Goal: Information Seeking & Learning: Learn about a topic

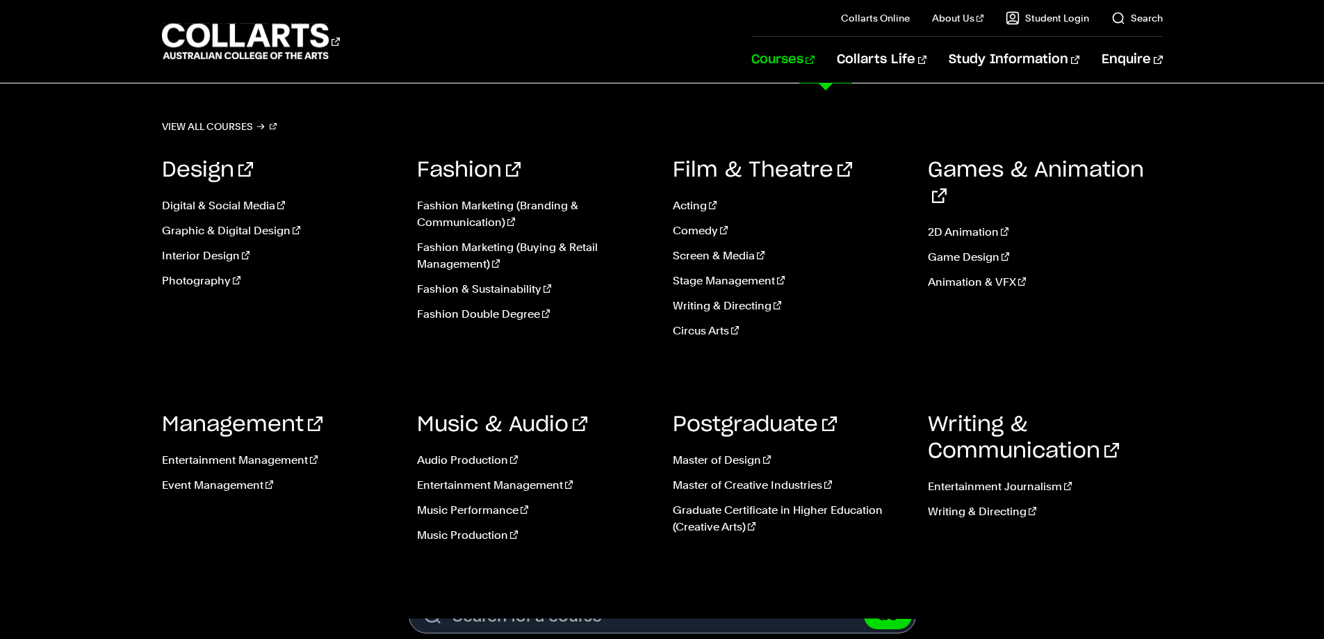
click at [815, 57] on link "Courses" at bounding box center [782, 60] width 63 height 46
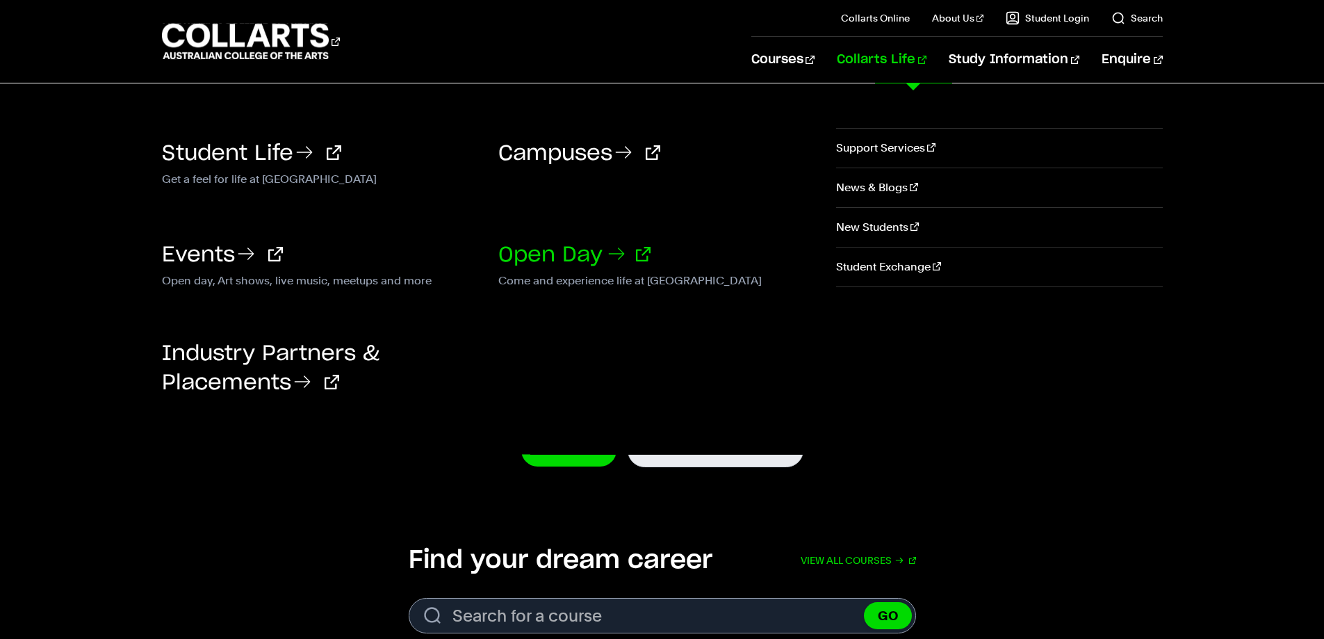
click at [557, 260] on link "Open Day" at bounding box center [574, 255] width 152 height 21
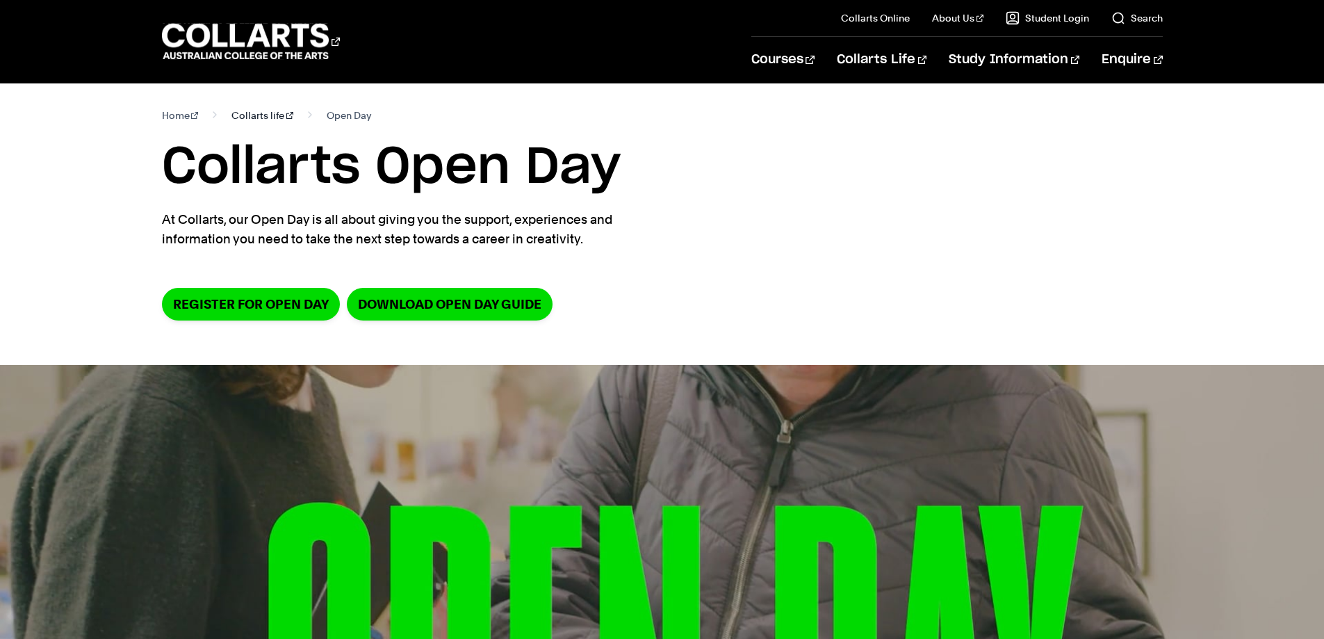
click at [231, 111] on link "Collarts life" at bounding box center [262, 115] width 62 height 19
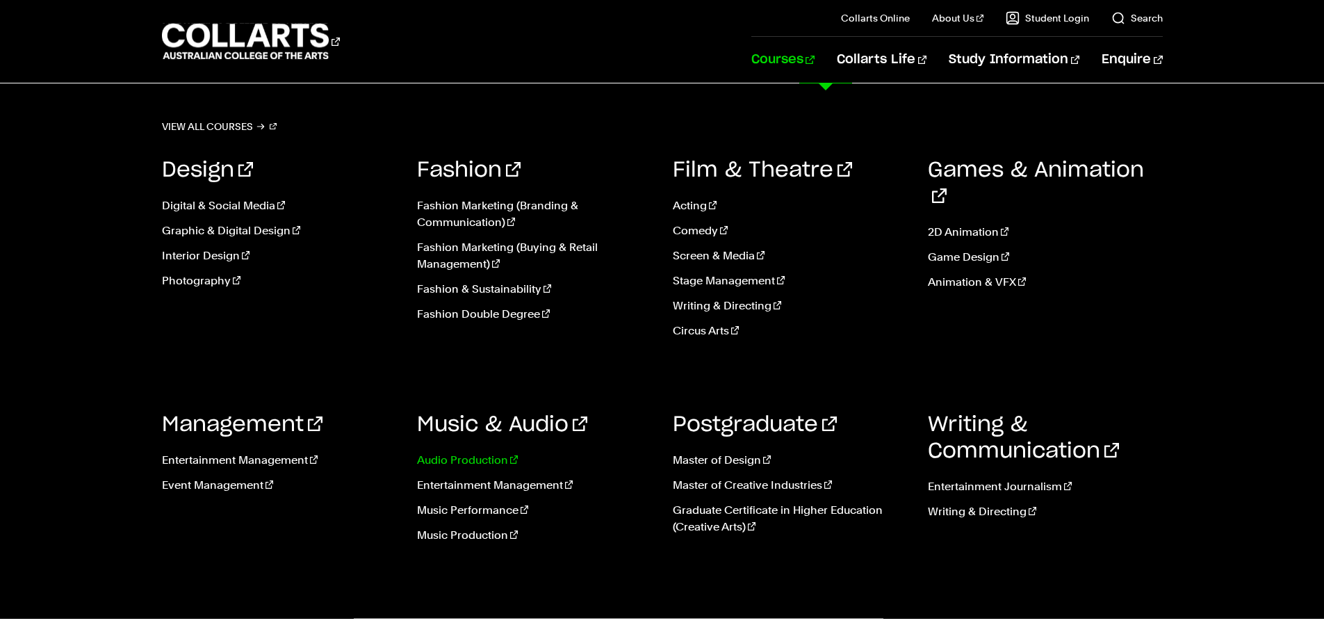
click at [467, 457] on link "Audio Production" at bounding box center [534, 460] width 235 height 17
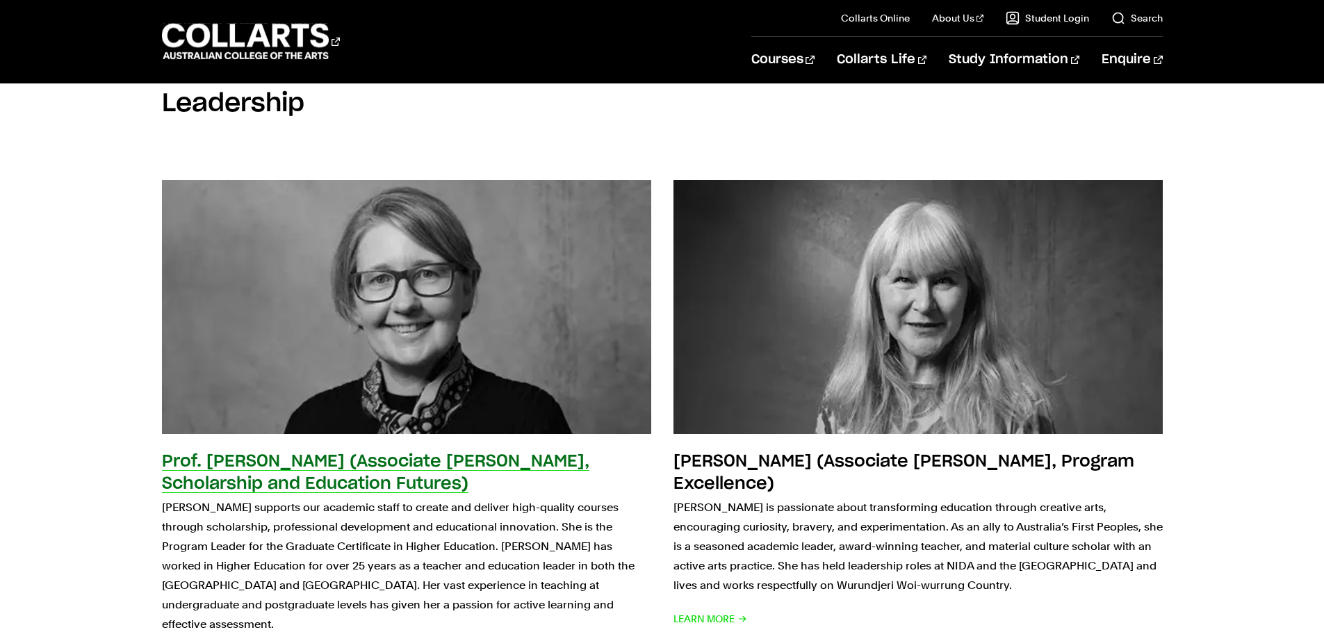
scroll to position [2780, 0]
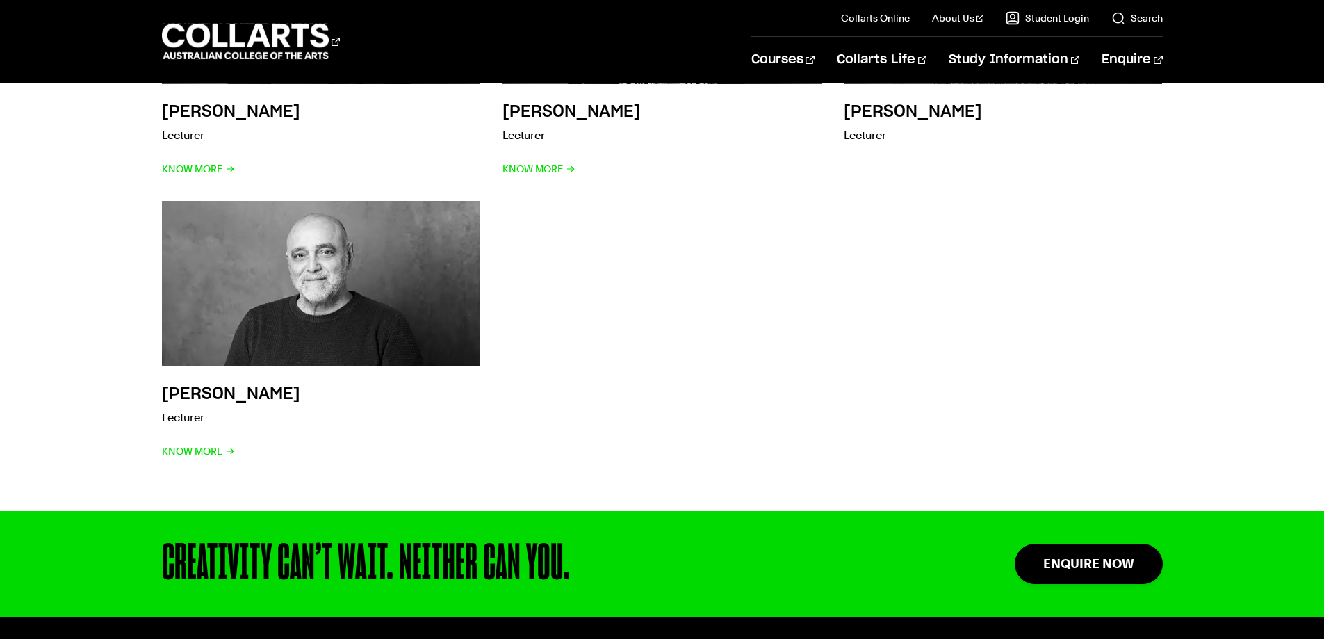
scroll to position [4240, 0]
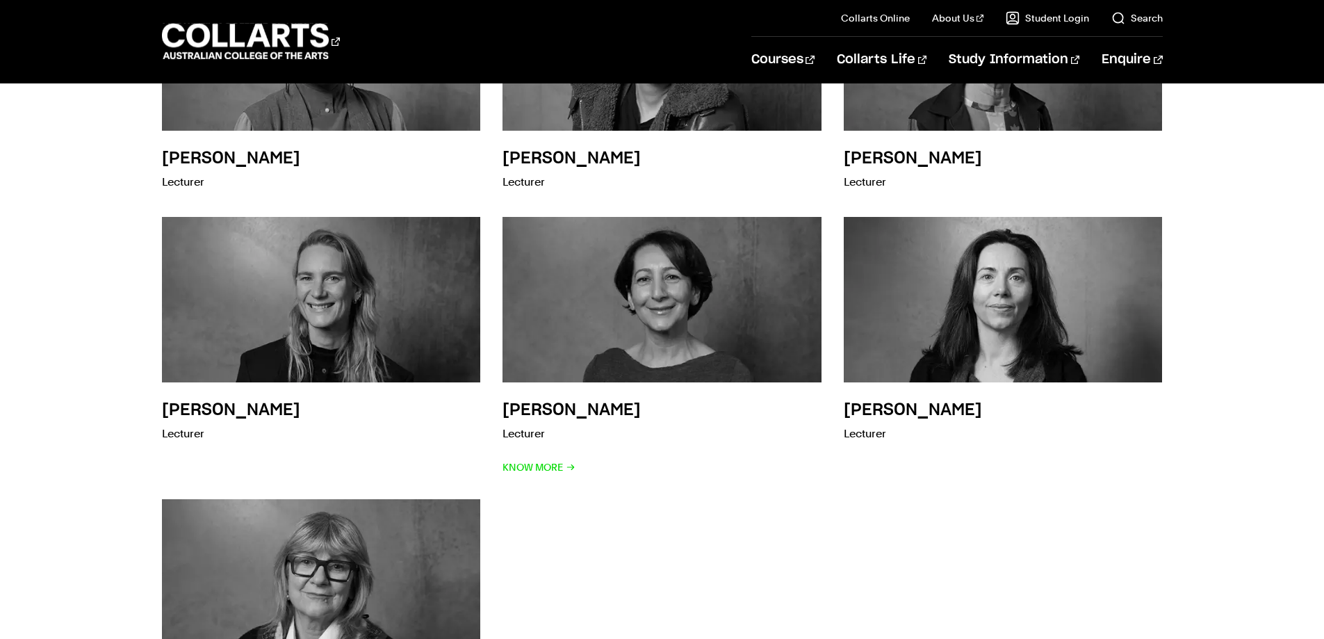
scroll to position [1251, 0]
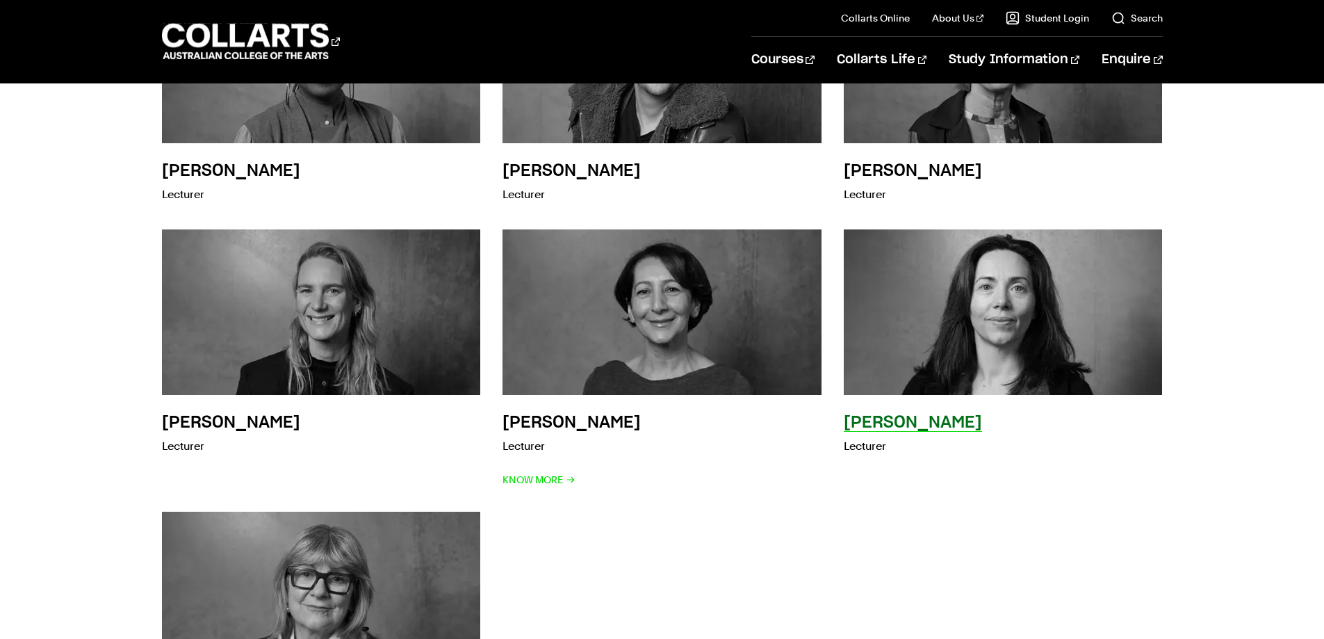
click at [890, 430] on h3 "Penny Weber" at bounding box center [913, 422] width 138 height 17
click at [872, 450] on p "Lecturer" at bounding box center [913, 446] width 138 height 19
drag, startPoint x: 869, startPoint y: 417, endPoint x: 892, endPoint y: 350, distance: 70.8
click at [867, 417] on h3 "Penny Weber" at bounding box center [913, 422] width 138 height 17
click at [911, 323] on img at bounding box center [1003, 312] width 351 height 182
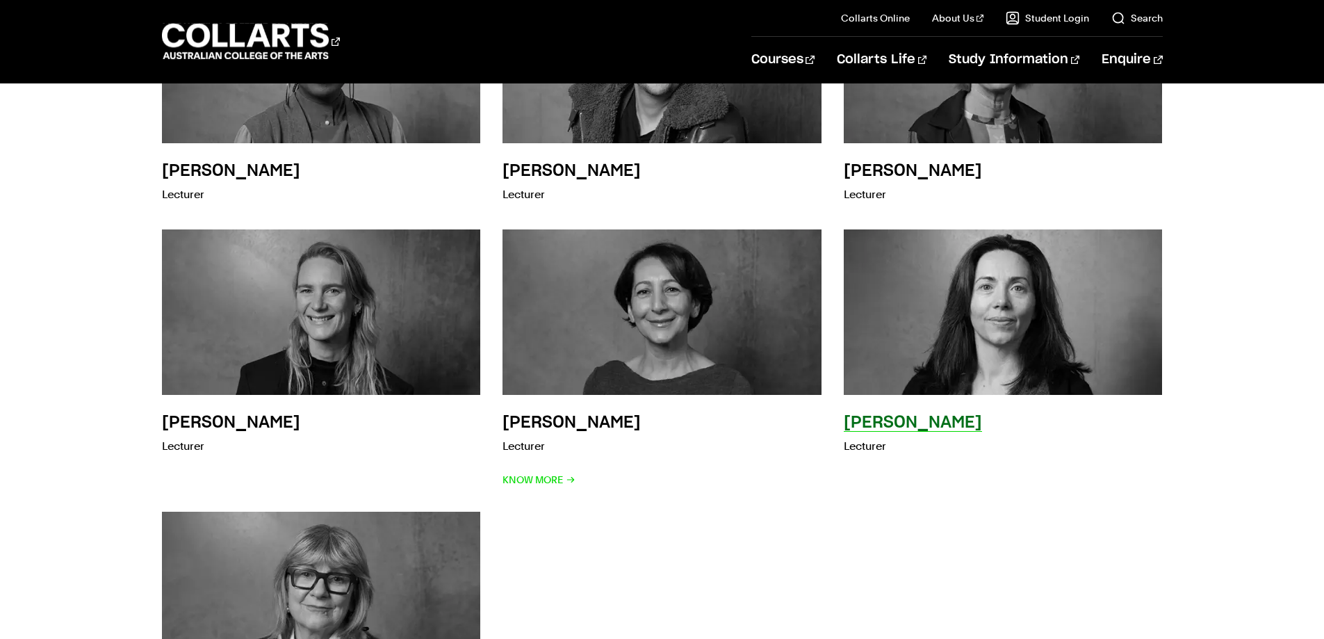
click at [954, 288] on img at bounding box center [1003, 312] width 351 height 182
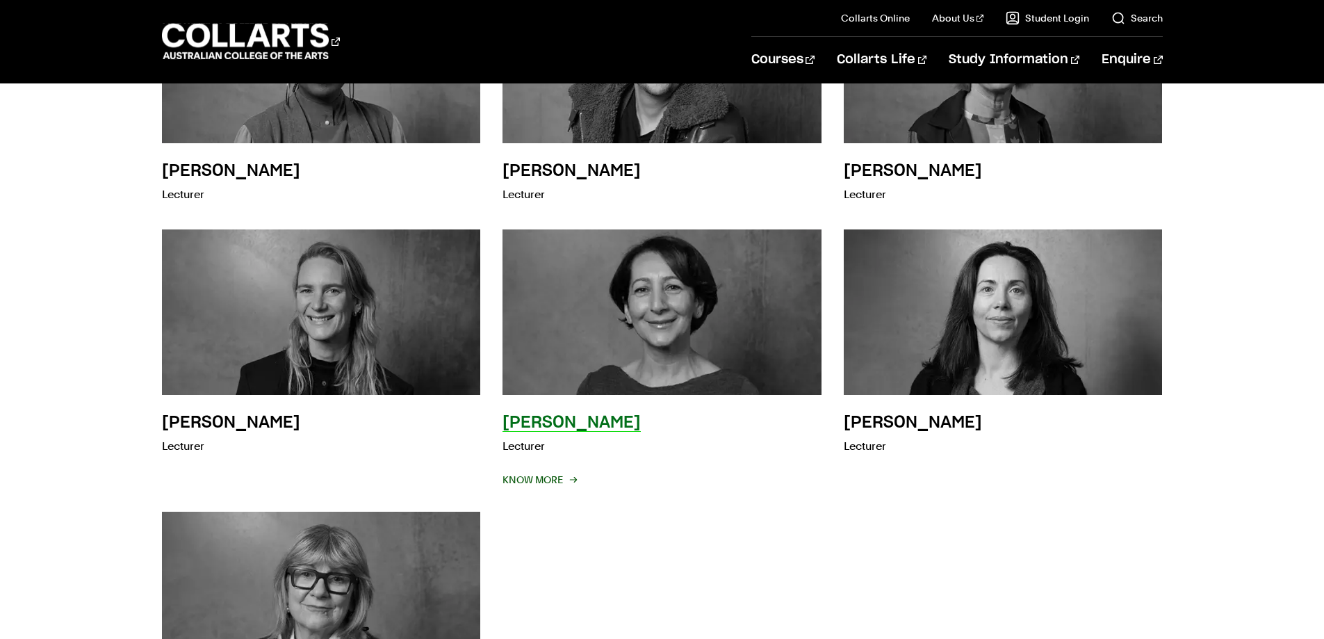
click at [553, 486] on span "Know More" at bounding box center [539, 479] width 73 height 19
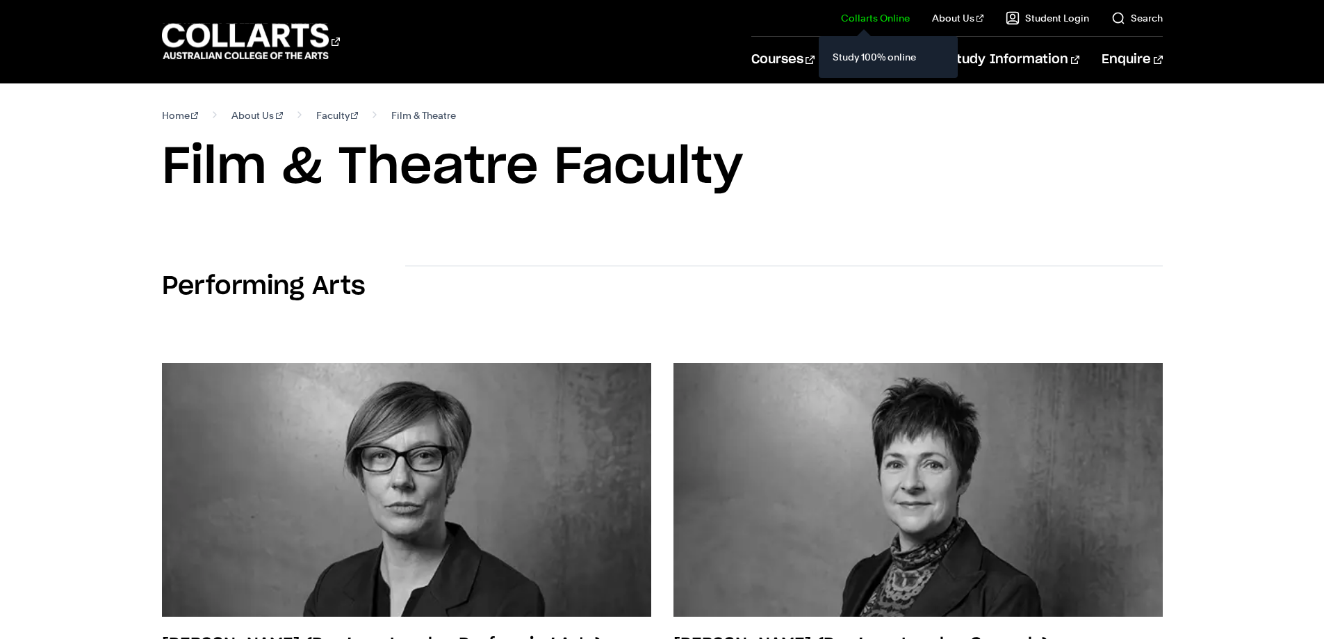
click at [836, 54] on div "Study 100% online" at bounding box center [888, 57] width 139 height 42
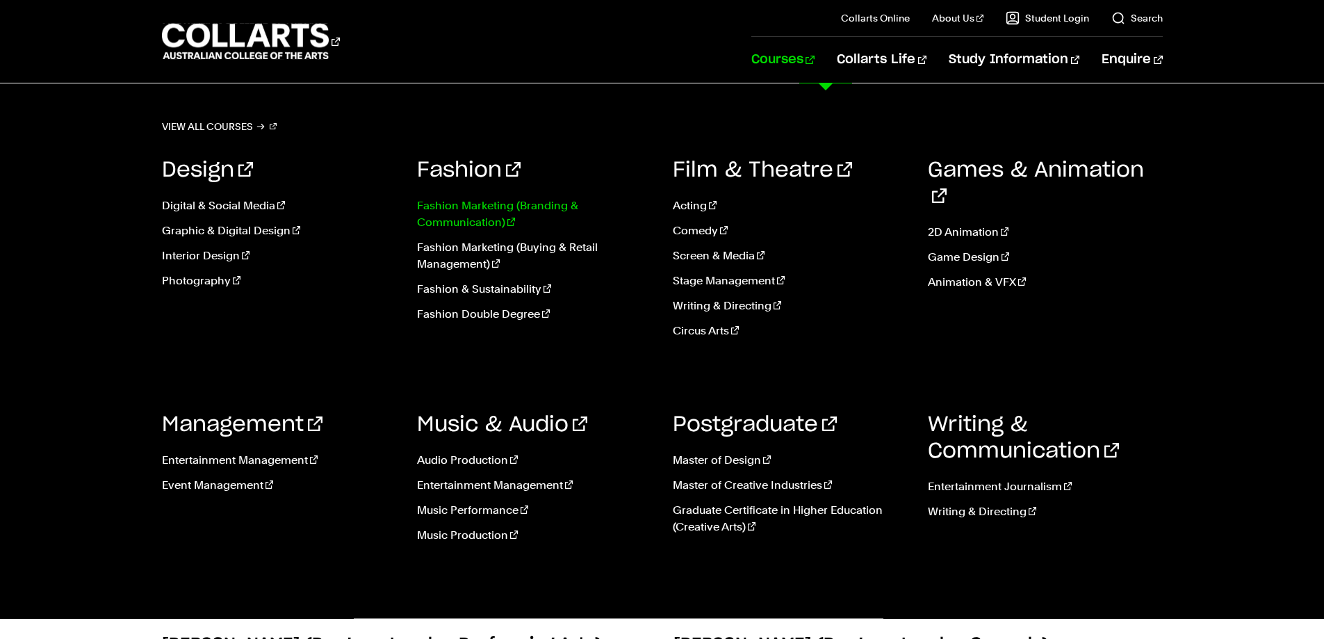
click at [464, 206] on link "Fashion Marketing (Branding & Communication)" at bounding box center [534, 213] width 235 height 33
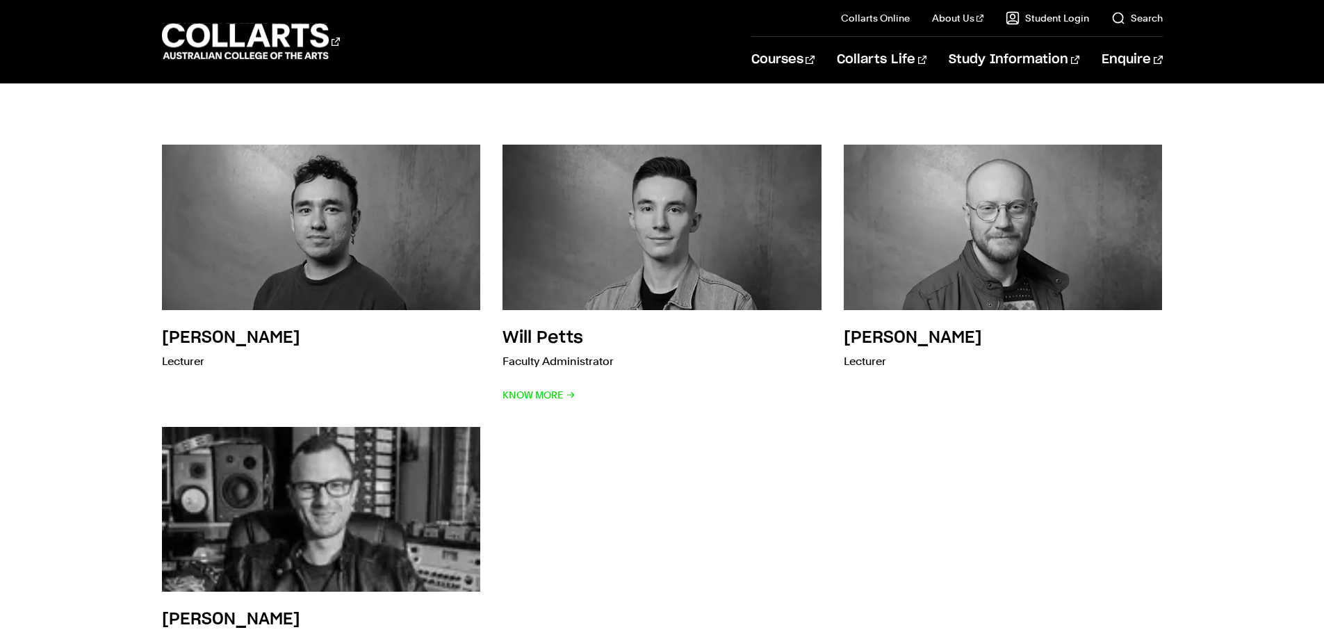
scroll to position [765, 0]
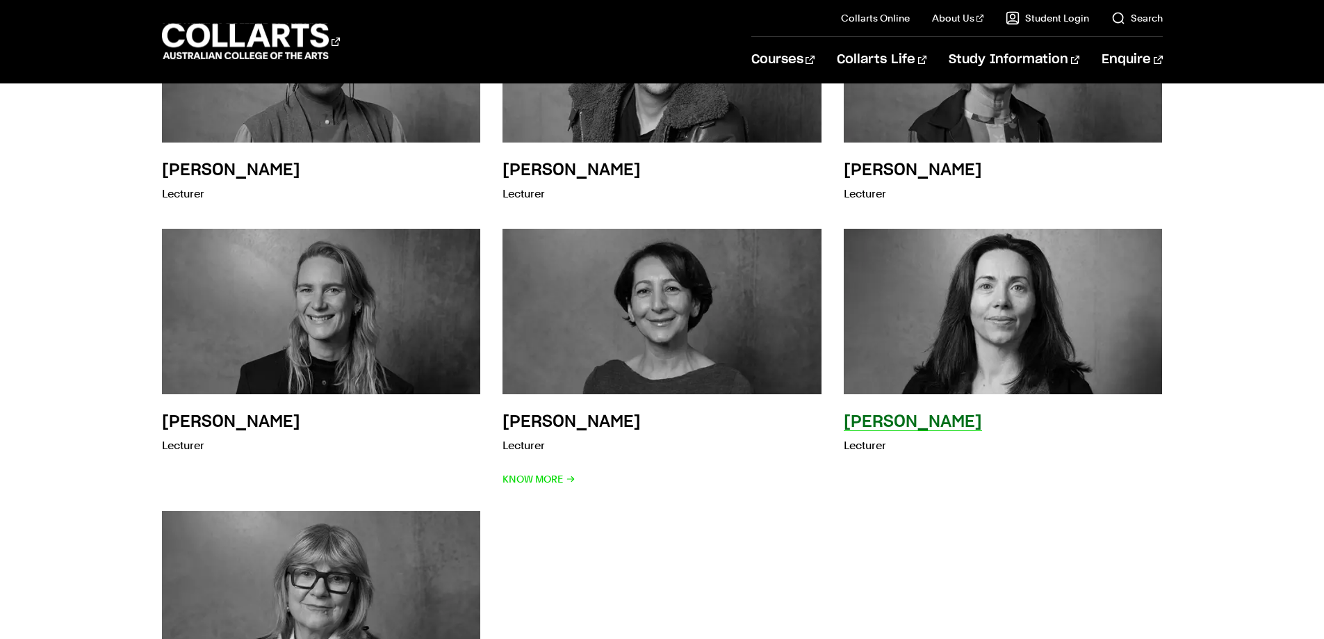
scroll to position [1251, 0]
click at [982, 268] on img at bounding box center [1003, 311] width 351 height 182
click at [931, 419] on h3 "Penny Weber" at bounding box center [913, 422] width 138 height 17
click at [868, 439] on p "Lecturer" at bounding box center [913, 445] width 138 height 19
click at [868, 429] on h3 "Penny Weber" at bounding box center [913, 422] width 138 height 17
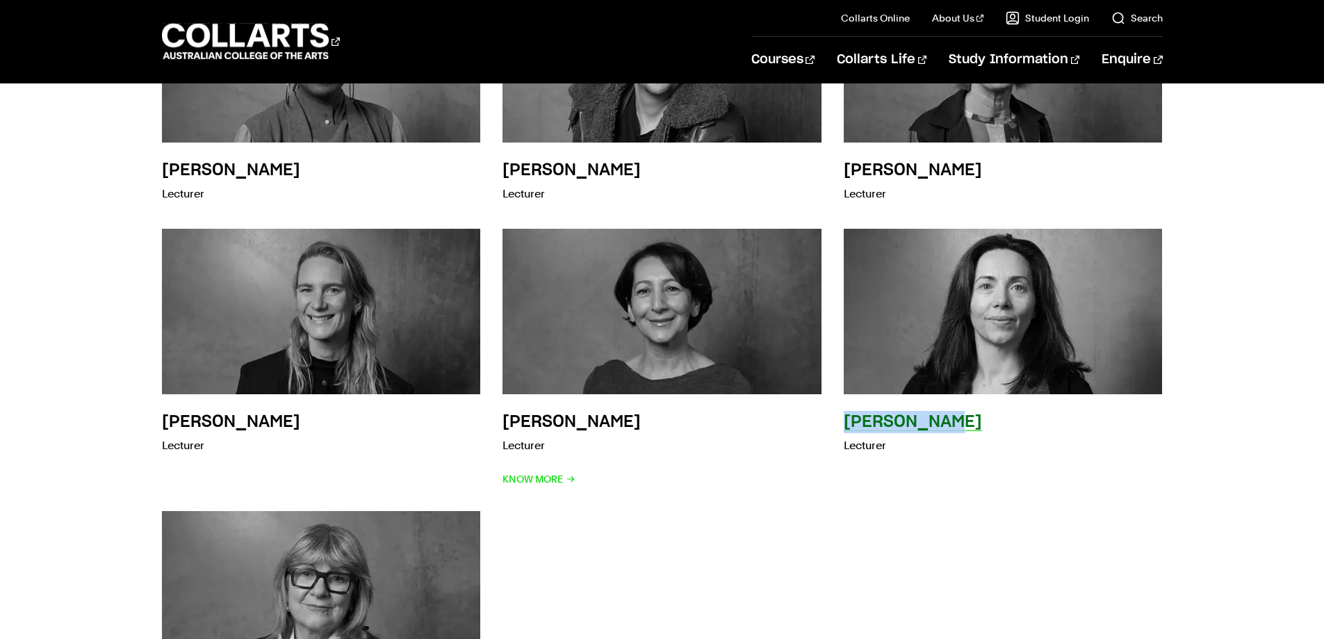
drag, startPoint x: 845, startPoint y: 421, endPoint x: 960, endPoint y: 418, distance: 115.4
click at [960, 418] on div "Penny Weber Lecturer" at bounding box center [1003, 359] width 319 height 260
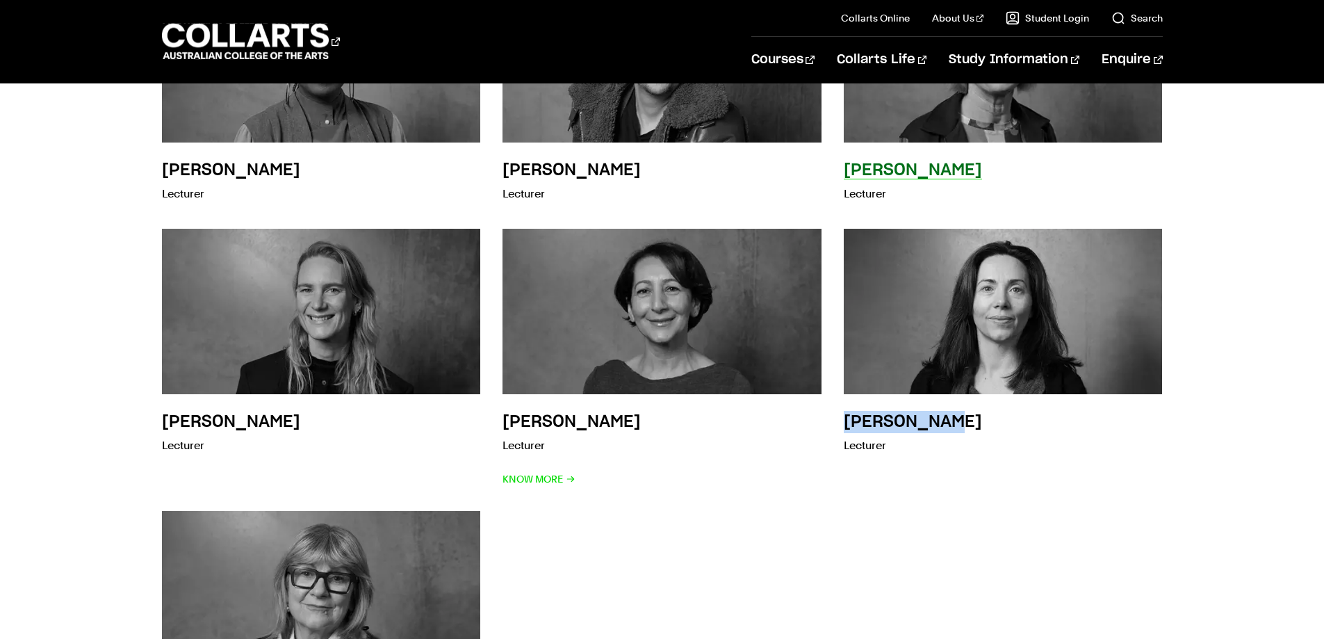
copy h3 "[PERSON_NAME]"
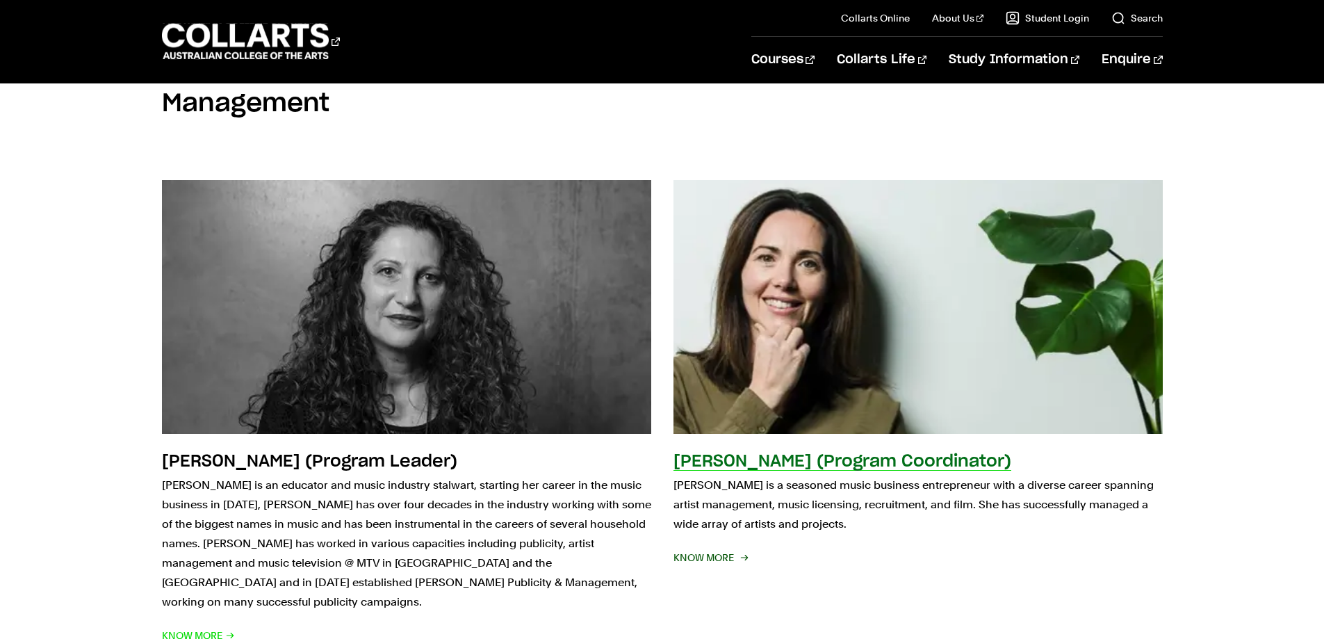
scroll to position [278, 0]
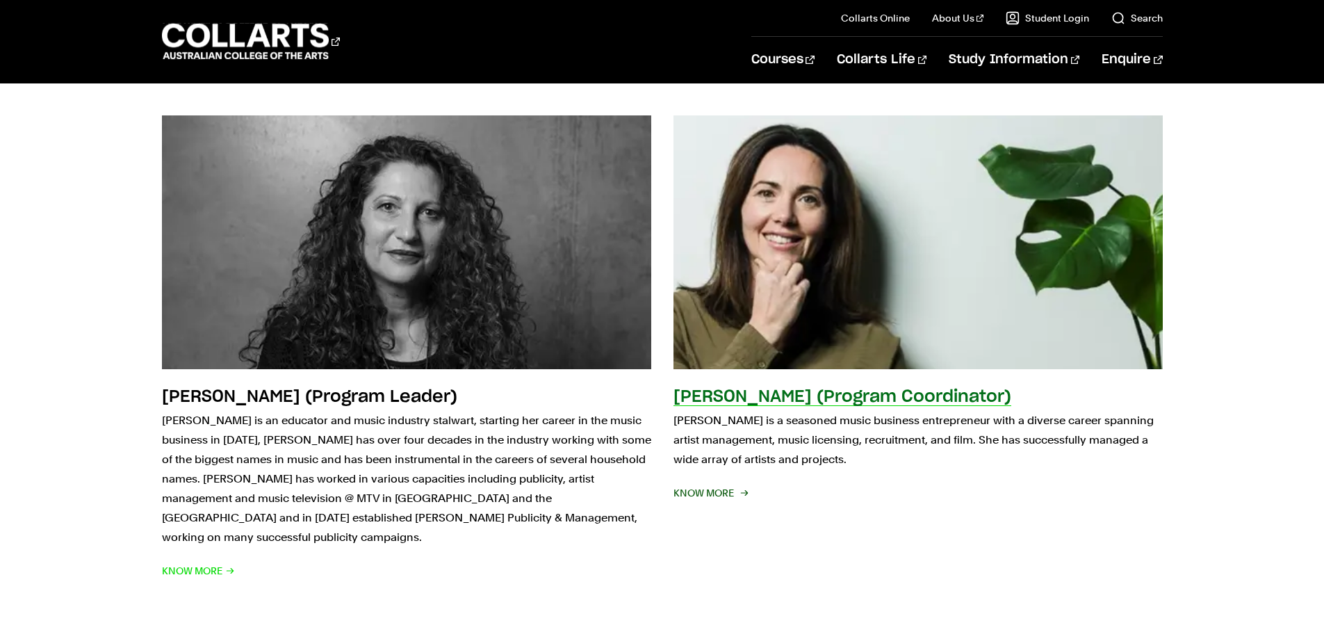
click at [810, 405] on h2 "Penny Weber (Program Coordinator)" at bounding box center [843, 397] width 338 height 17
click at [705, 489] on span "KNOW MORE" at bounding box center [710, 492] width 73 height 19
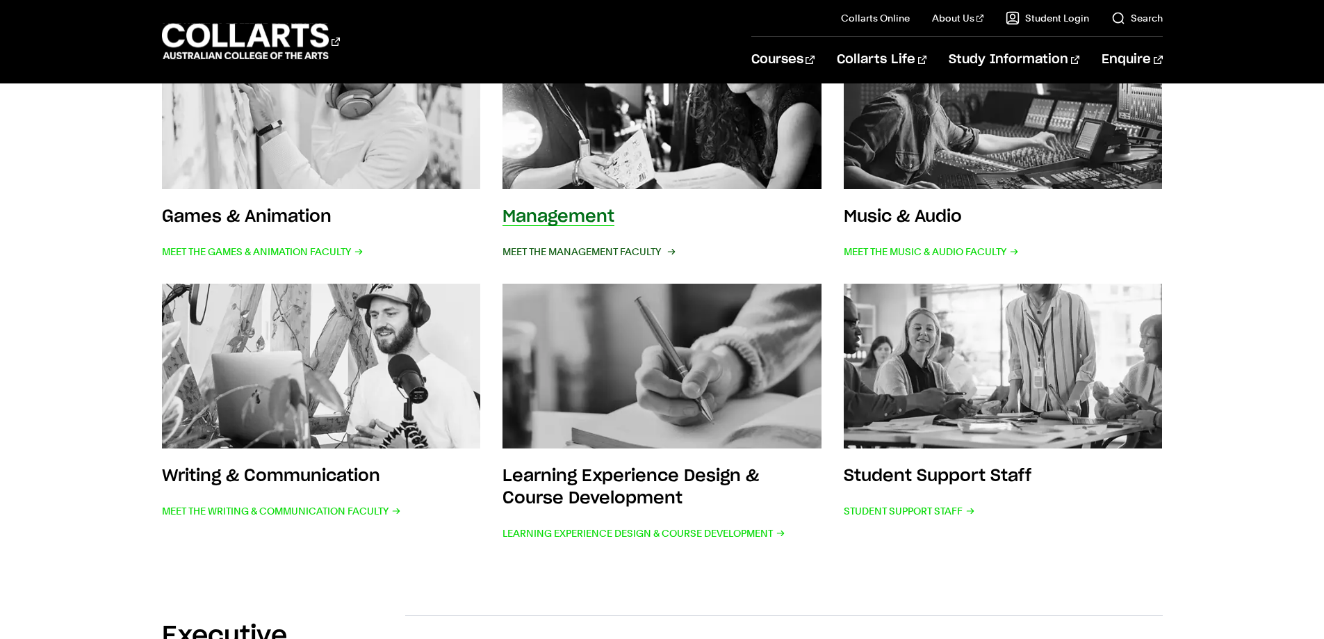
scroll to position [626, 0]
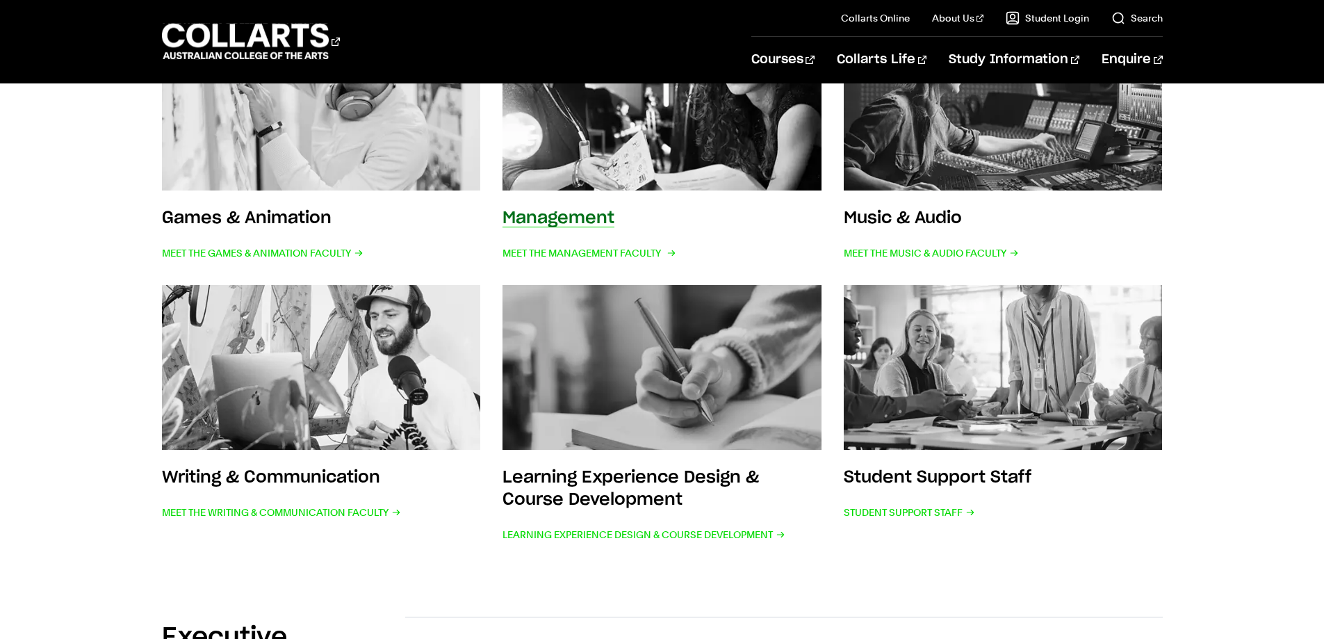
click at [576, 221] on h3 "Management" at bounding box center [559, 218] width 112 height 17
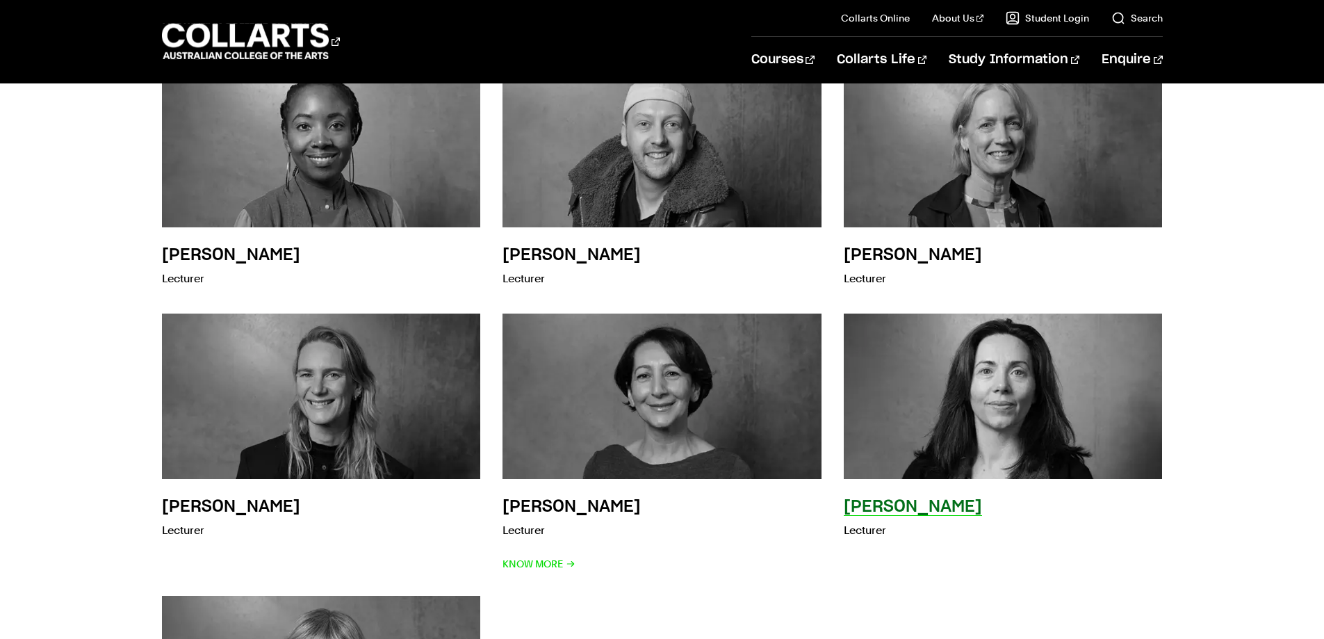
scroll to position [1182, 0]
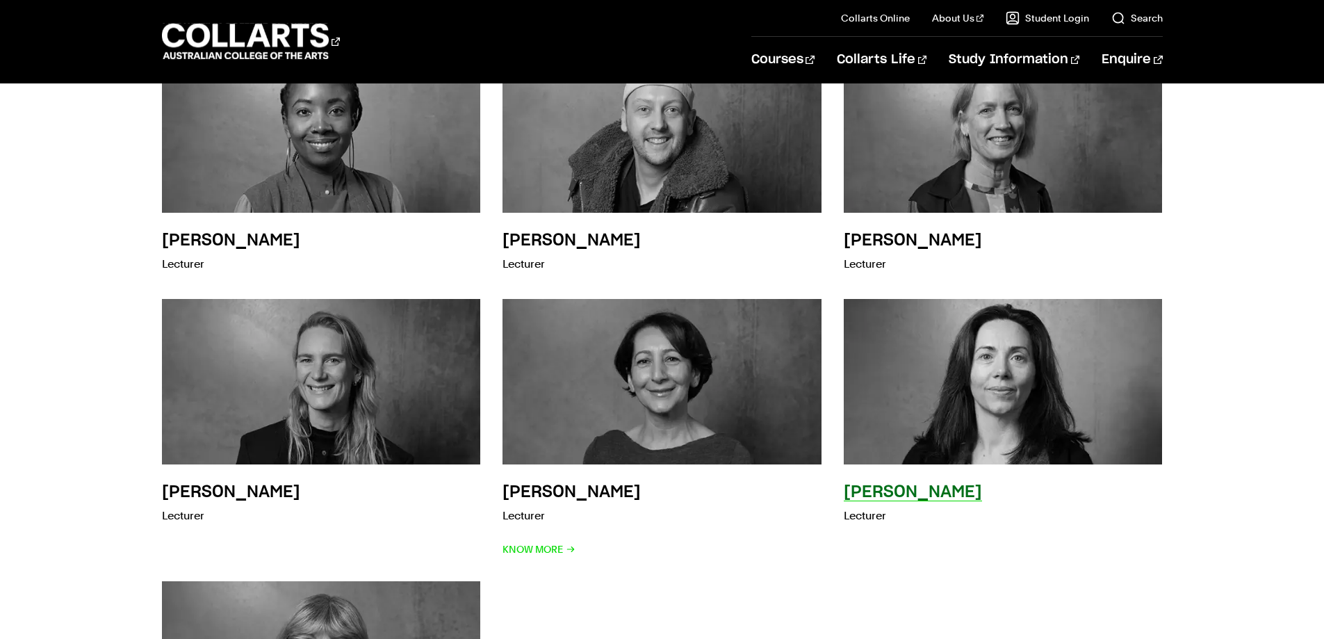
click at [893, 497] on h3 "Penny Weber" at bounding box center [913, 492] width 138 height 17
click at [870, 518] on p "Lecturer" at bounding box center [913, 515] width 138 height 19
click at [980, 381] on img at bounding box center [1003, 382] width 351 height 182
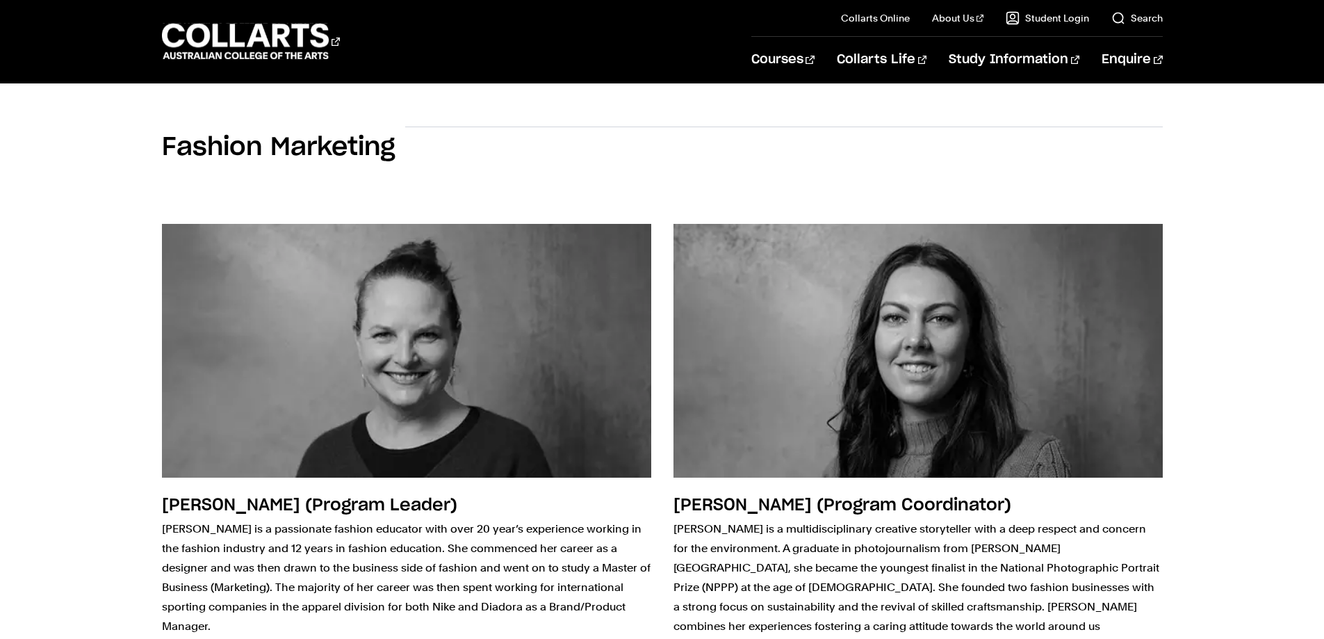
scroll to position [0, 0]
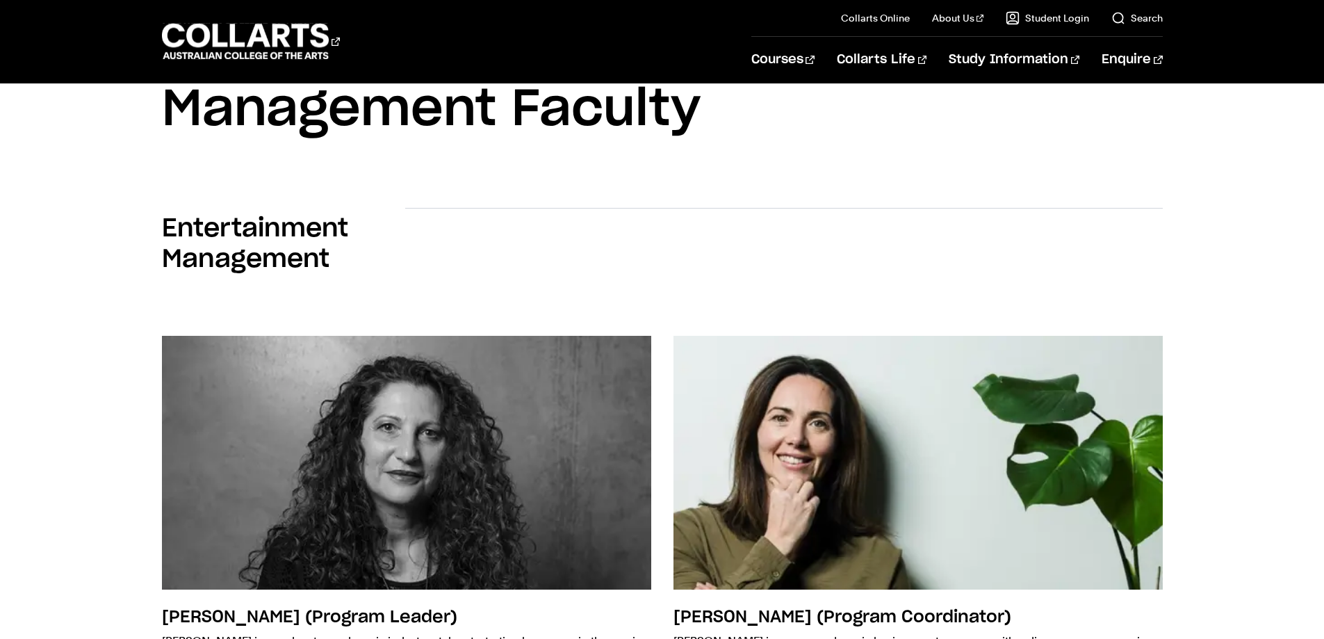
scroll to position [209, 0]
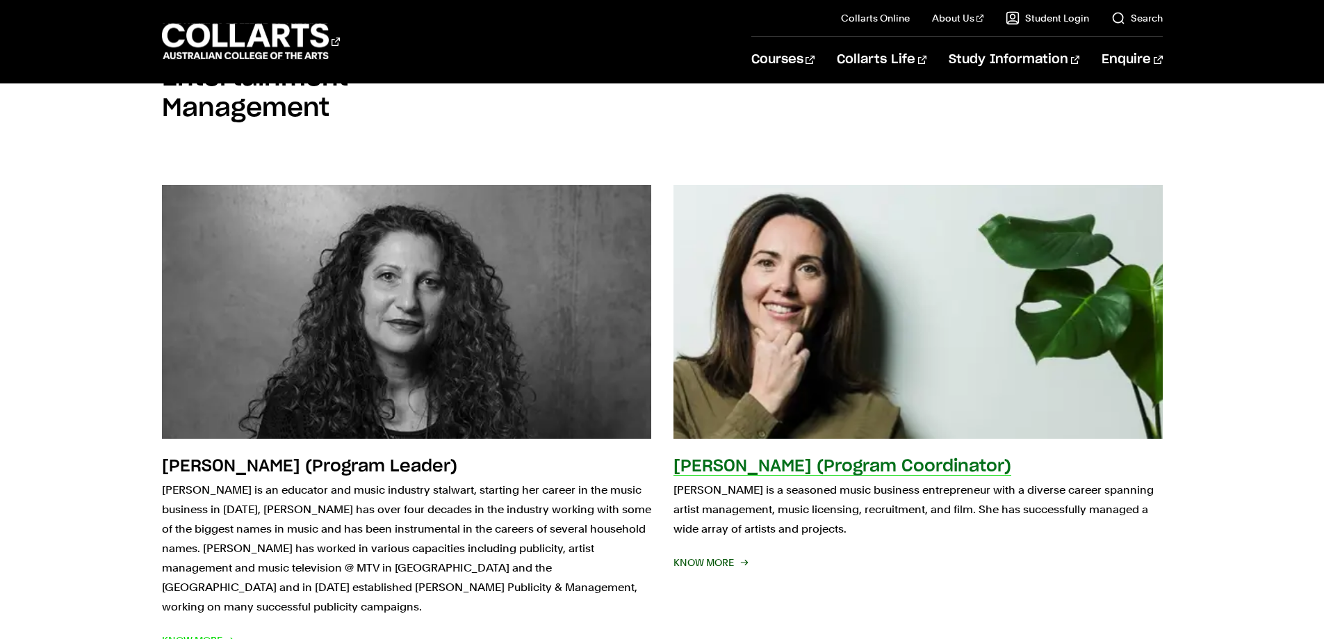
click at [700, 559] on span "KNOW MORE" at bounding box center [710, 562] width 73 height 19
